Goal: Information Seeking & Learning: Learn about a topic

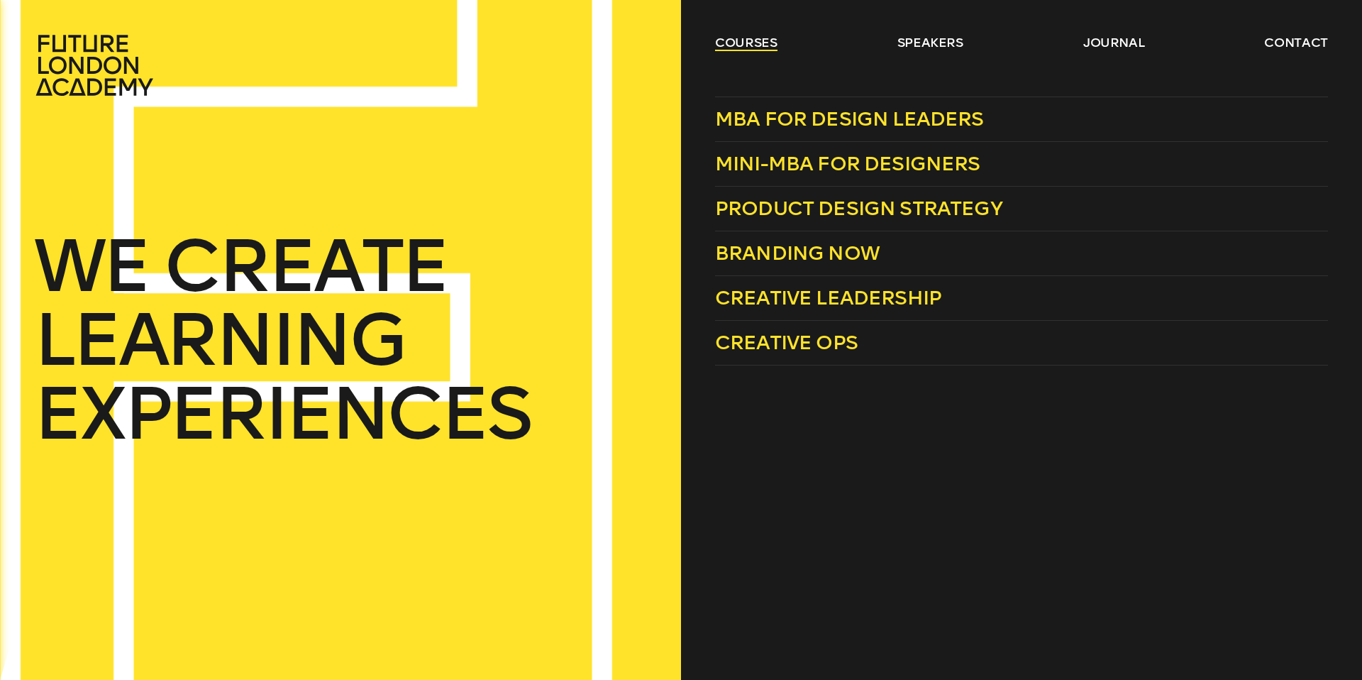
click at [738, 43] on link "courses" at bounding box center [746, 42] width 62 height 17
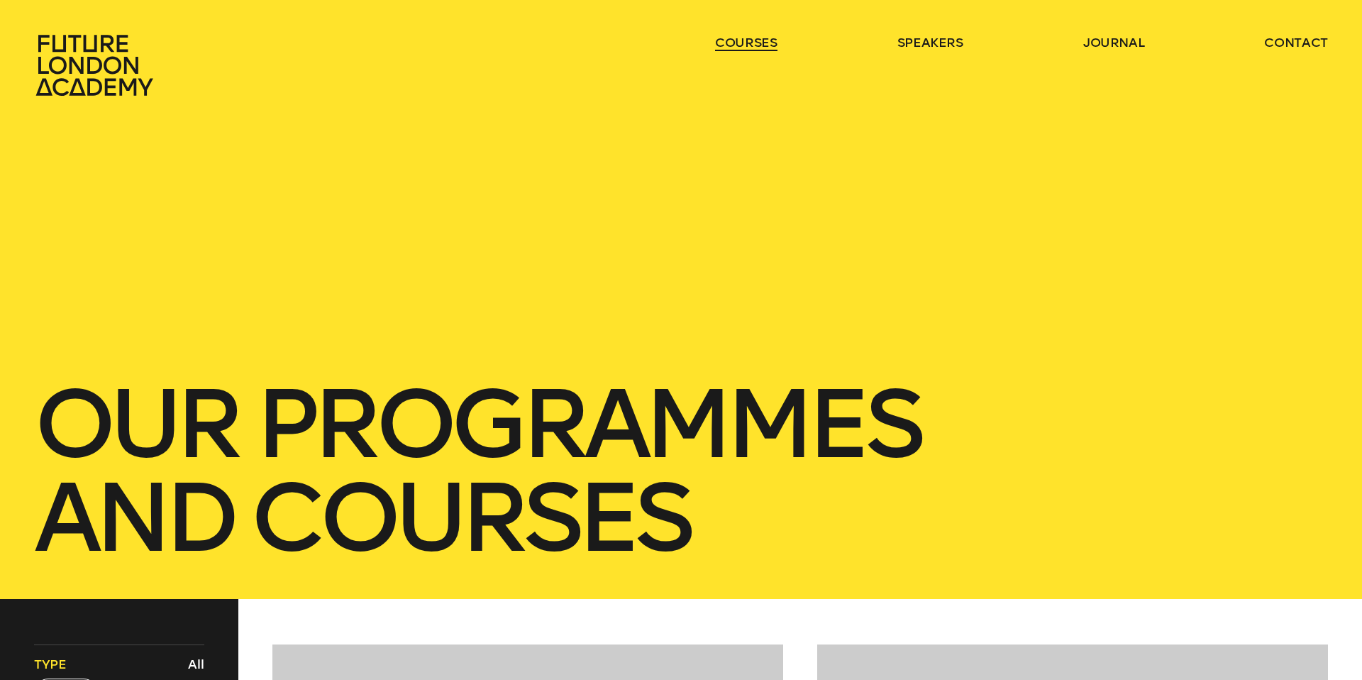
click at [738, 44] on link "courses" at bounding box center [746, 42] width 62 height 17
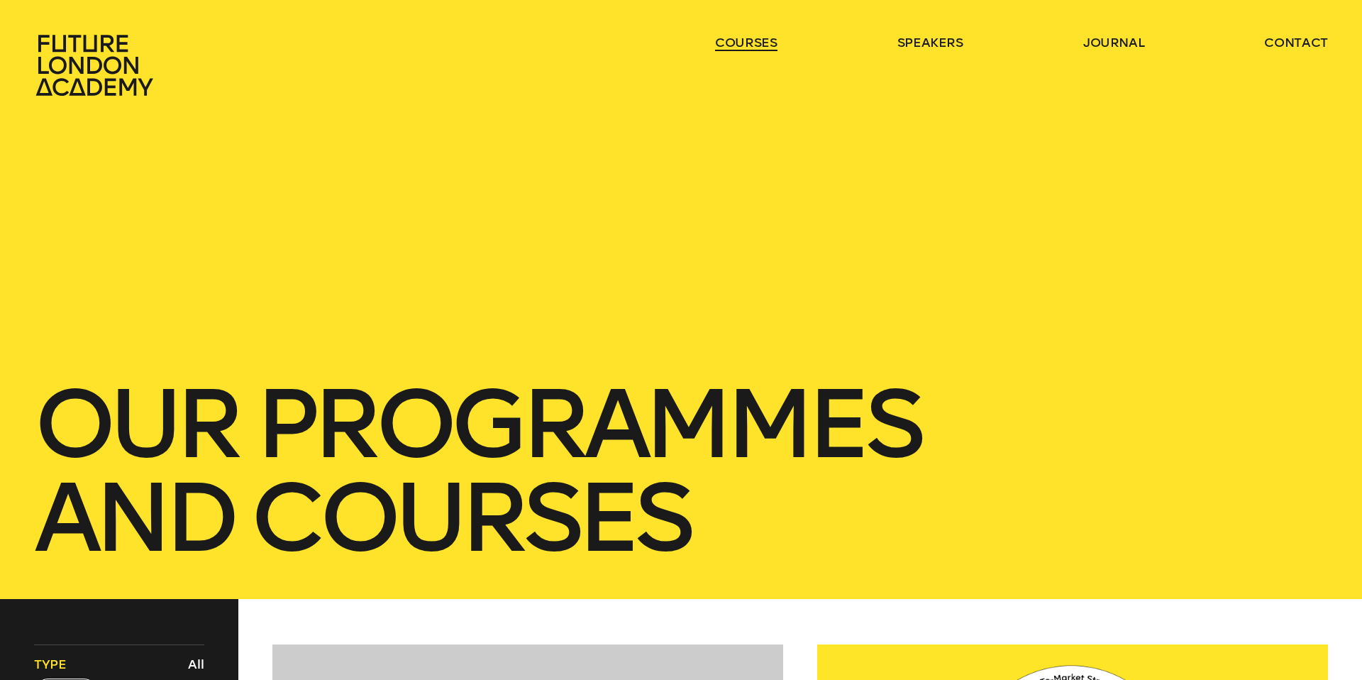
click at [740, 45] on link "courses" at bounding box center [746, 42] width 62 height 17
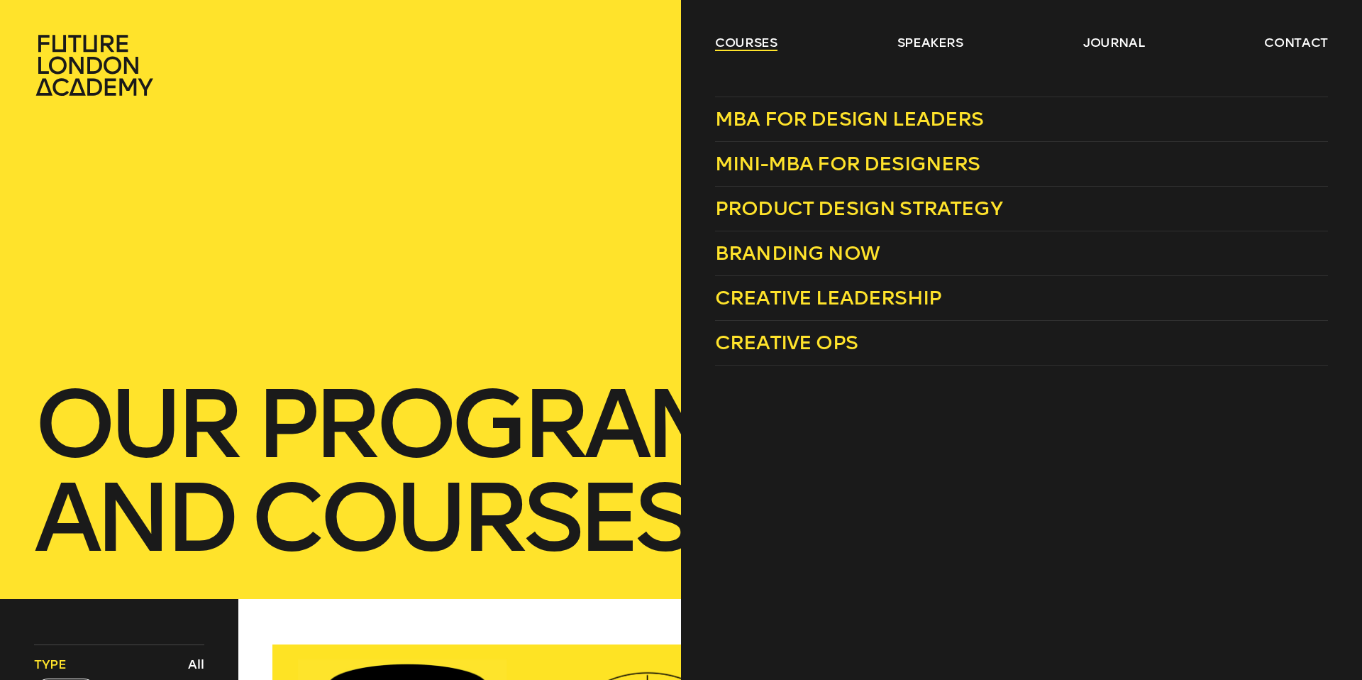
click at [758, 38] on link "courses" at bounding box center [746, 42] width 62 height 17
click at [756, 34] on link "courses" at bounding box center [746, 42] width 62 height 17
click at [819, 125] on span "MBA for Design Leaders" at bounding box center [849, 118] width 269 height 23
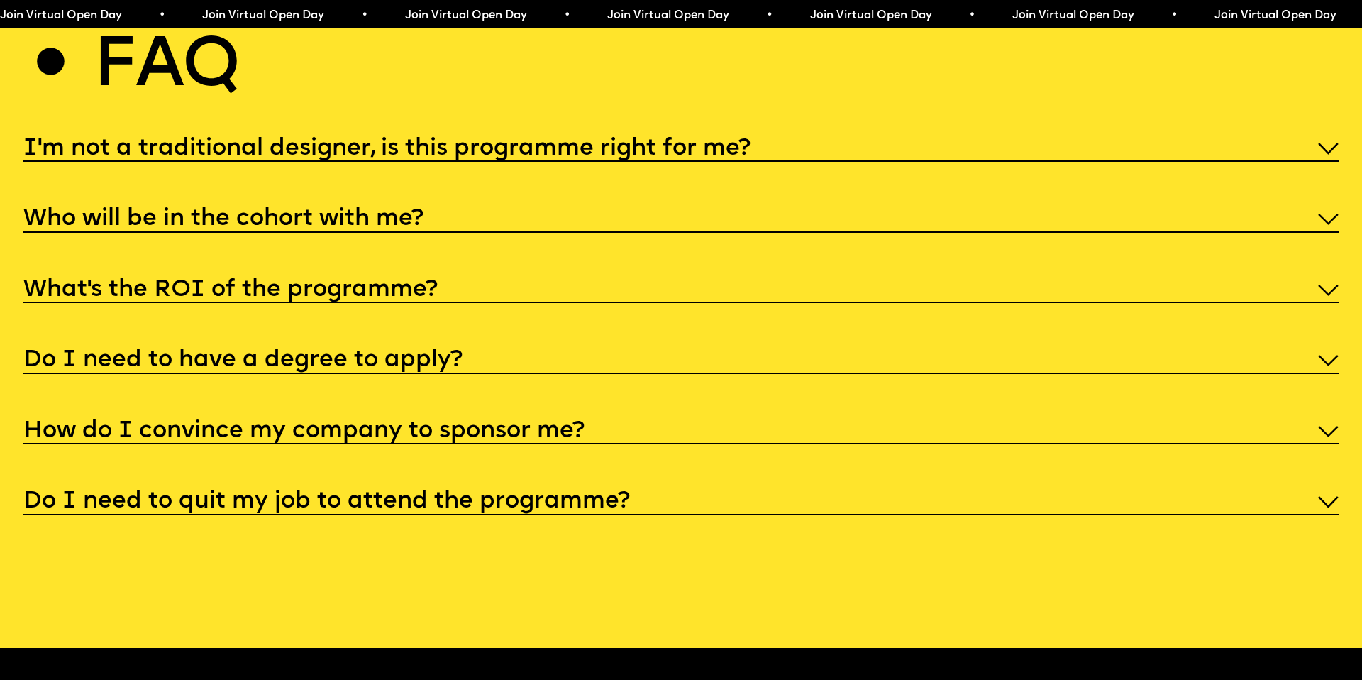
scroll to position [7057, 0]
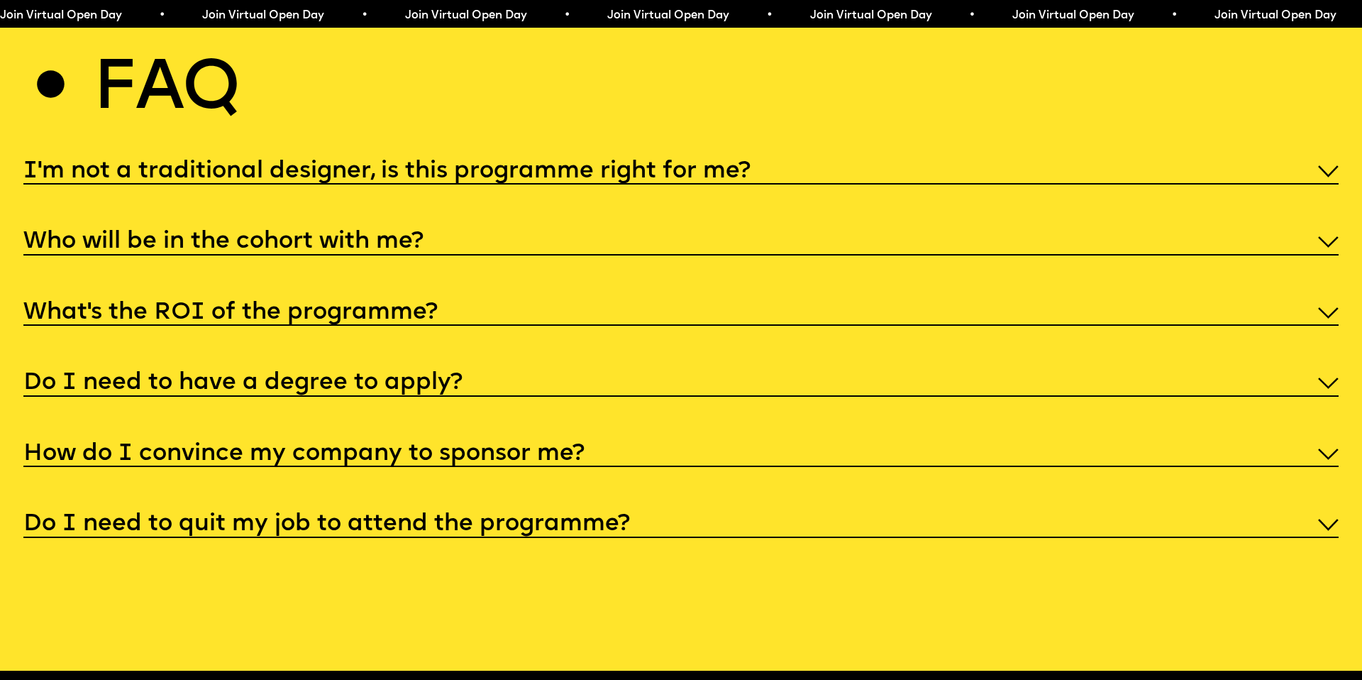
click at [632, 155] on div "I'm not a traditional designer, is this programme right for me?" at bounding box center [680, 170] width 1314 height 30
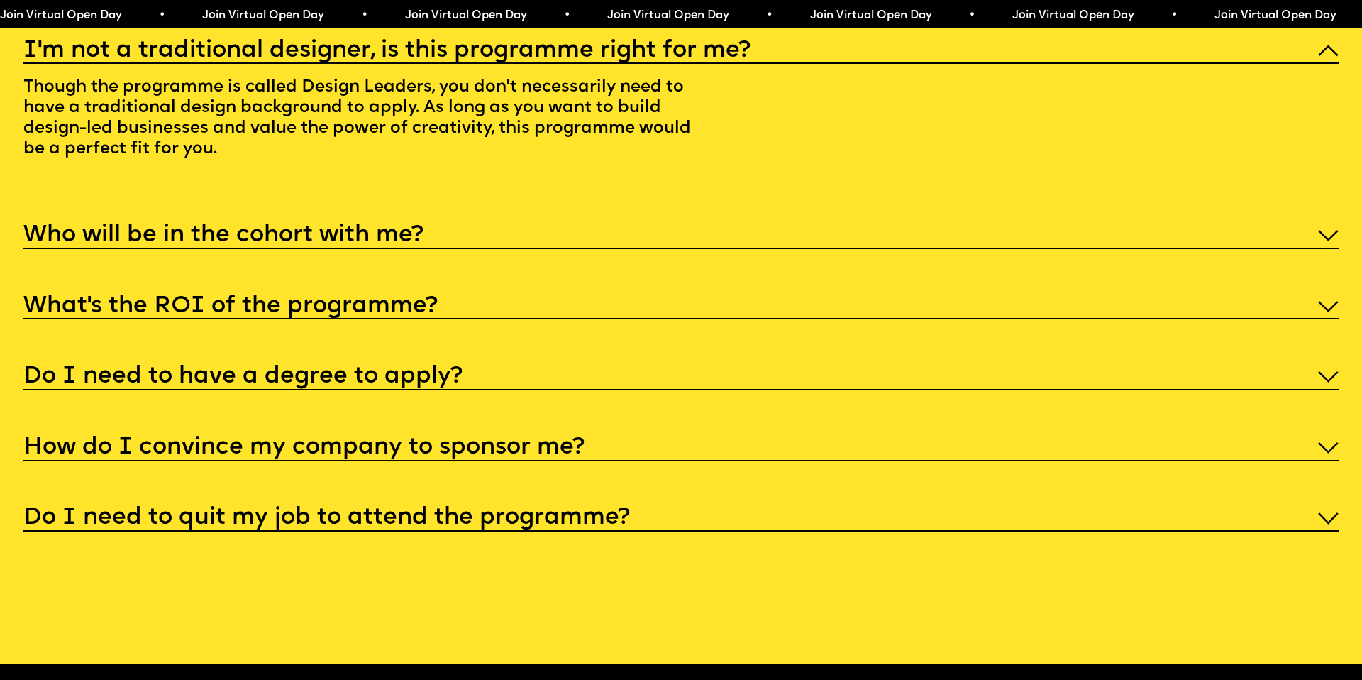
scroll to position [7184, 0]
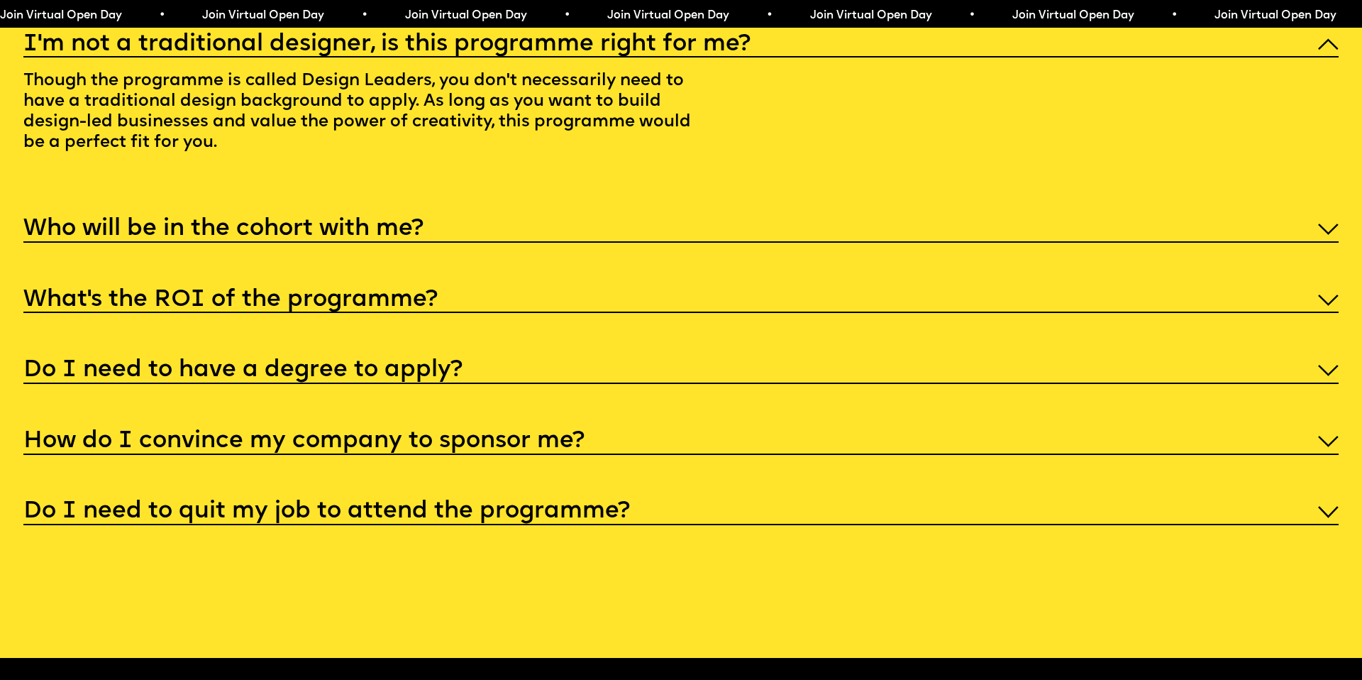
click at [648, 226] on div "Who will be in the cohort with me?" at bounding box center [680, 228] width 1314 height 30
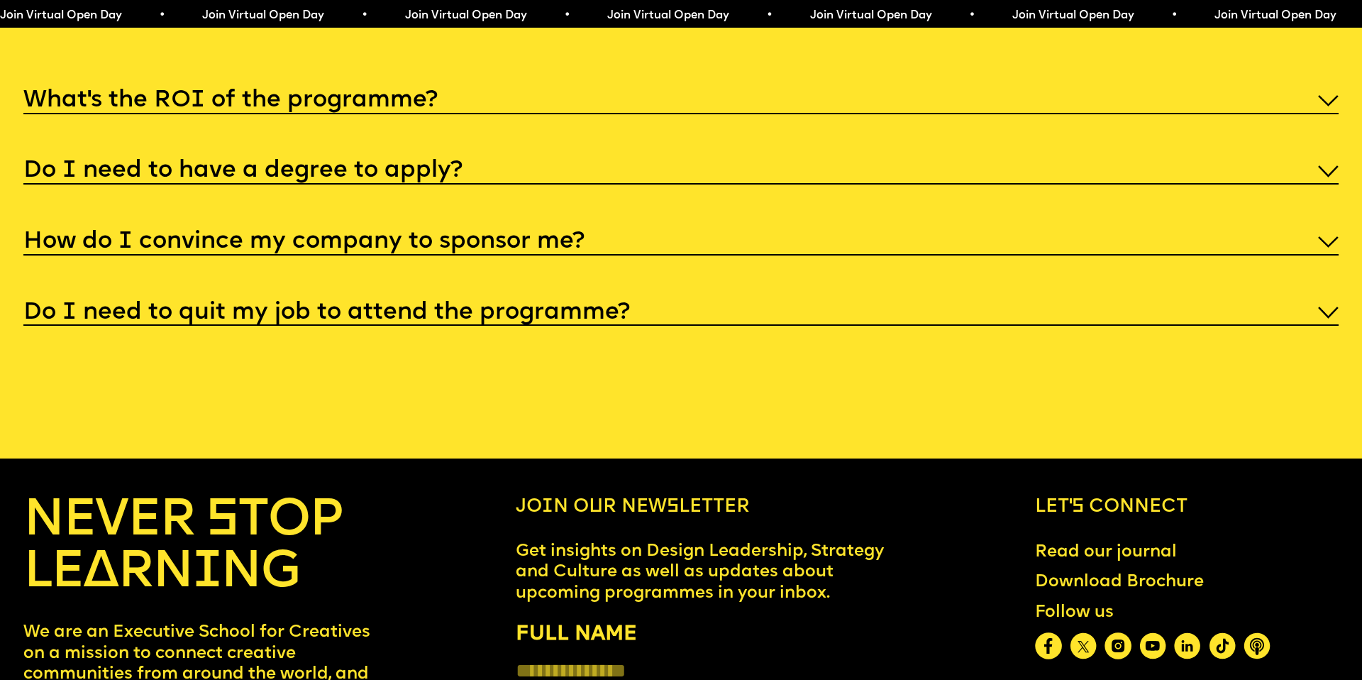
scroll to position [7473, 0]
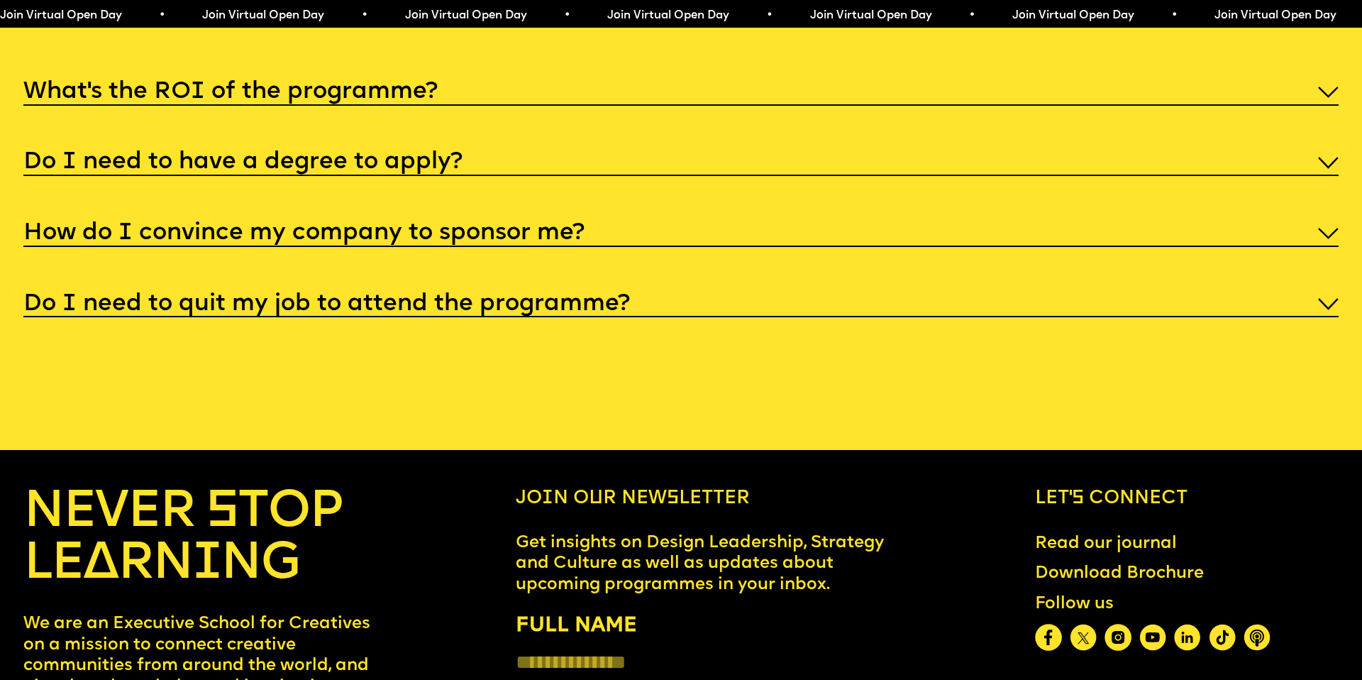
click at [612, 146] on div "Do I need to have a degree to apply?" at bounding box center [680, 161] width 1314 height 30
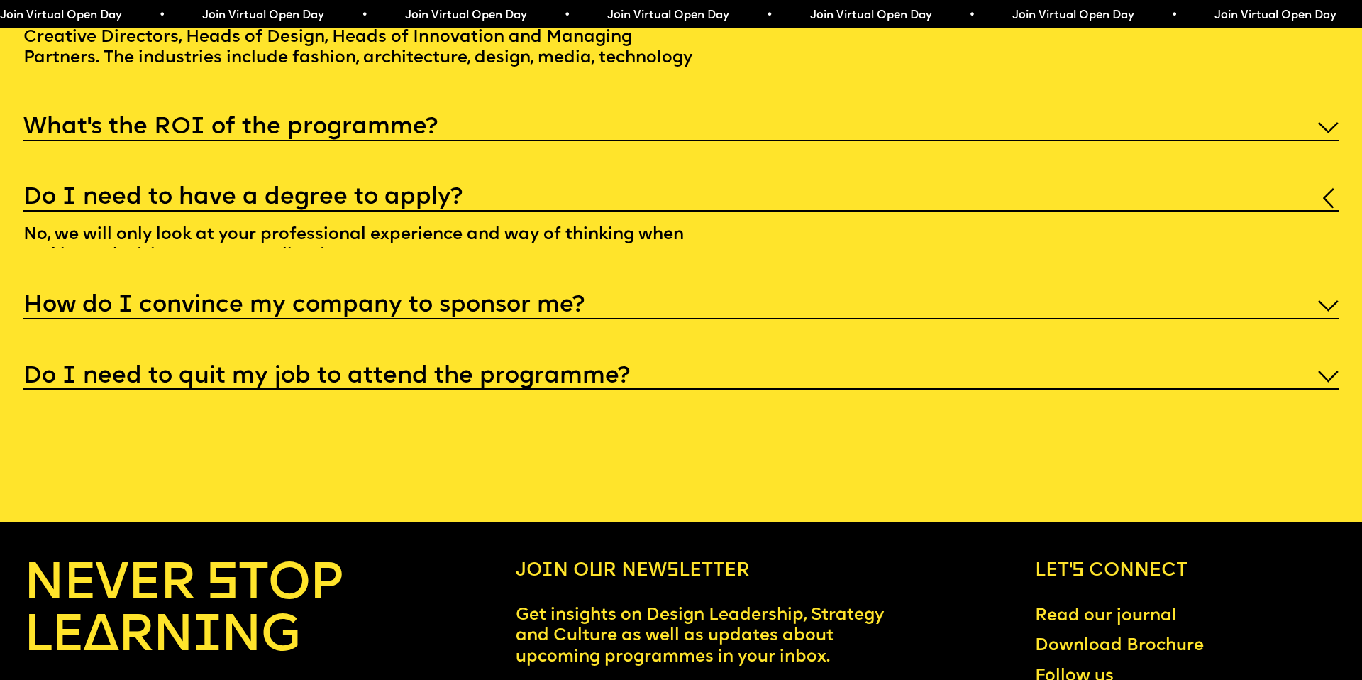
scroll to position [7318, 0]
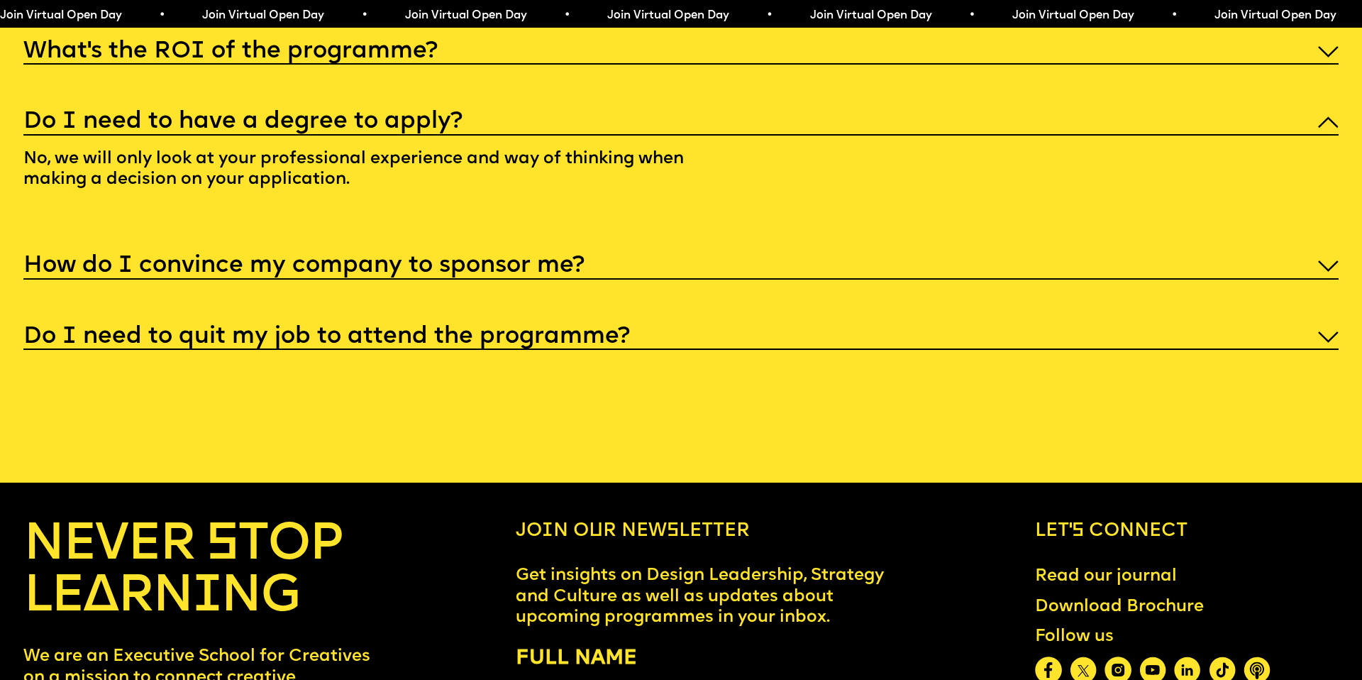
click at [659, 250] on div "How do I convince my company to sponsor me?" at bounding box center [680, 265] width 1314 height 30
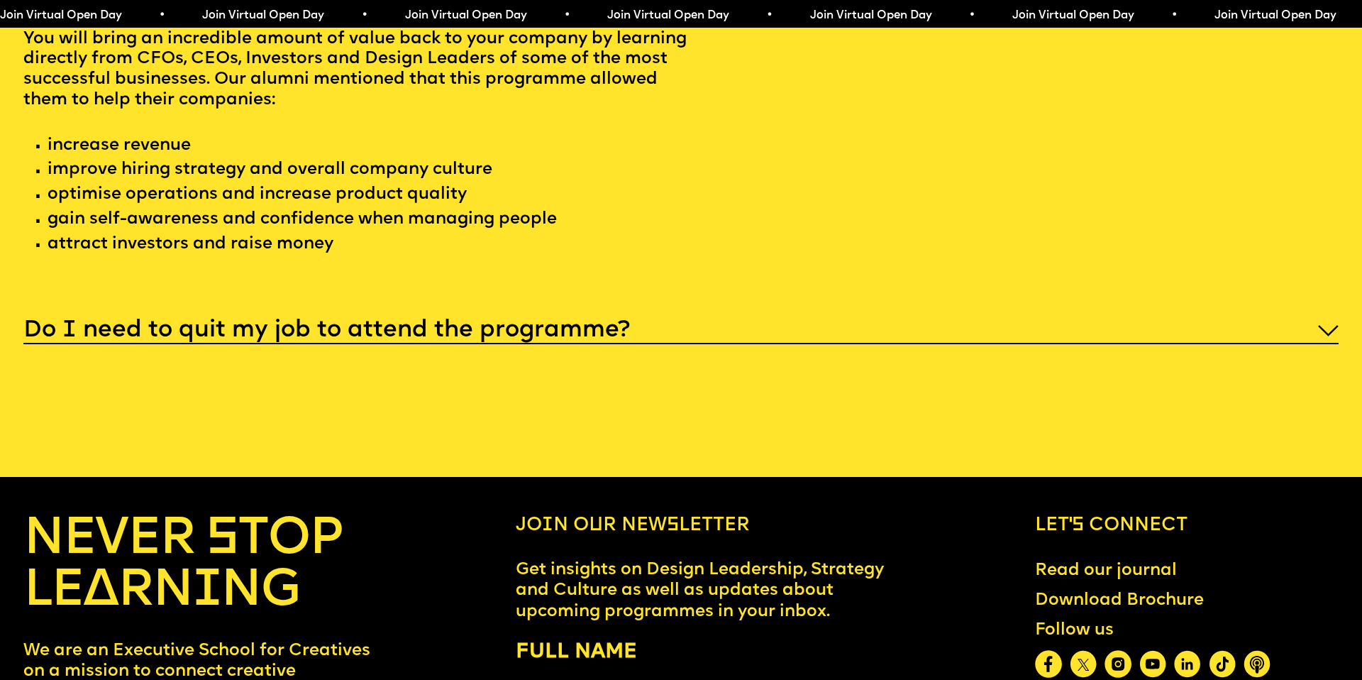
scroll to position [7531, 0]
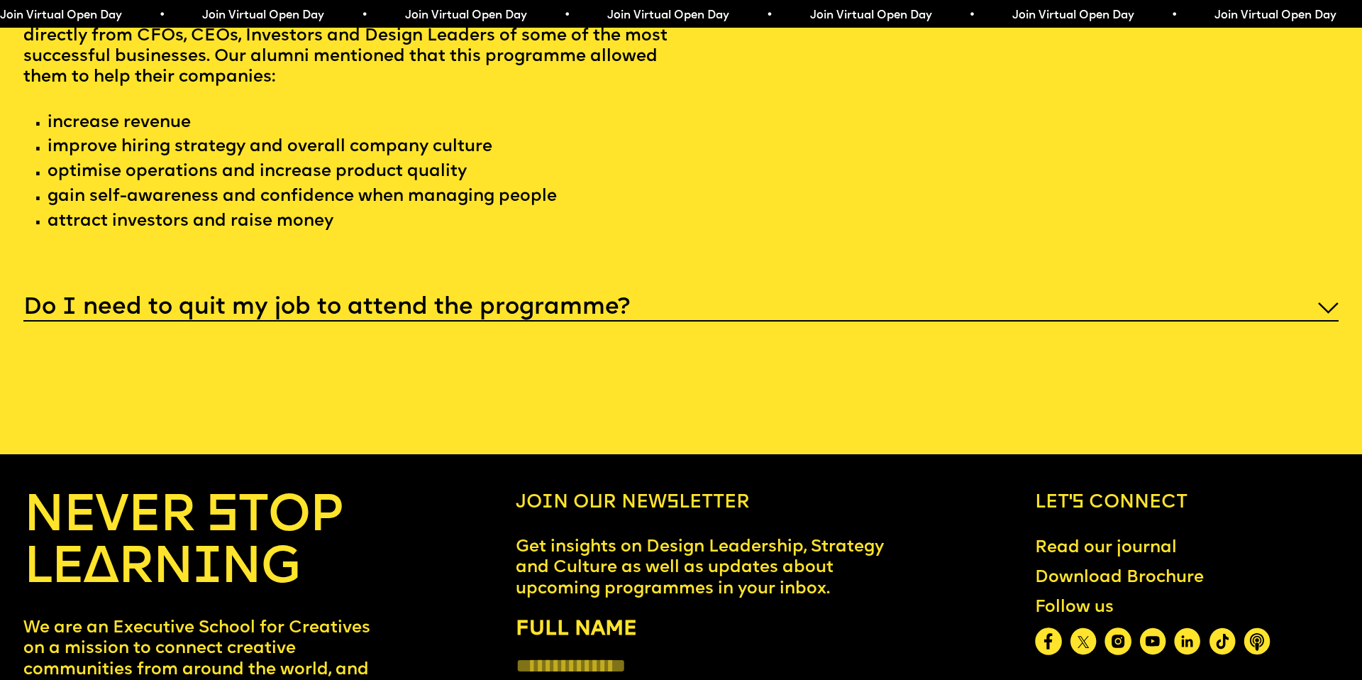
click at [629, 301] on div "Do I need to quit my job to attend the programme?" at bounding box center [680, 307] width 1314 height 30
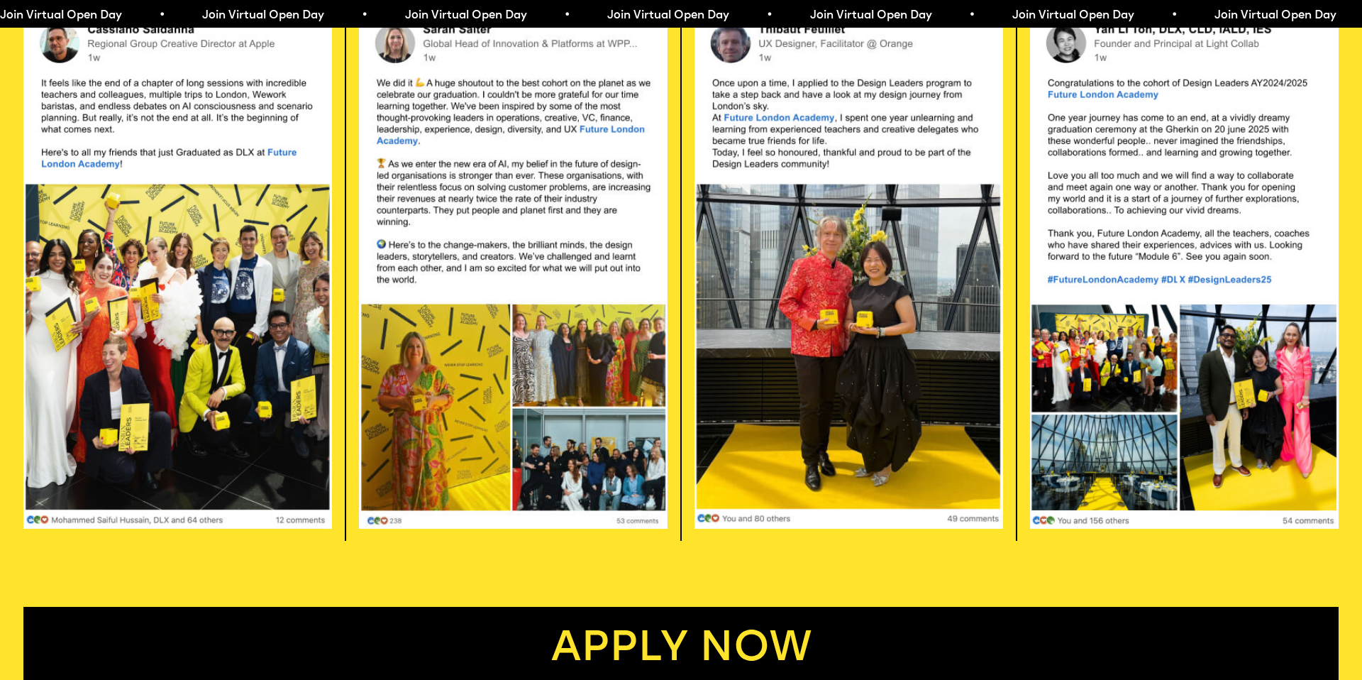
scroll to position [3891, 0]
